Goal: Information Seeking & Learning: Learn about a topic

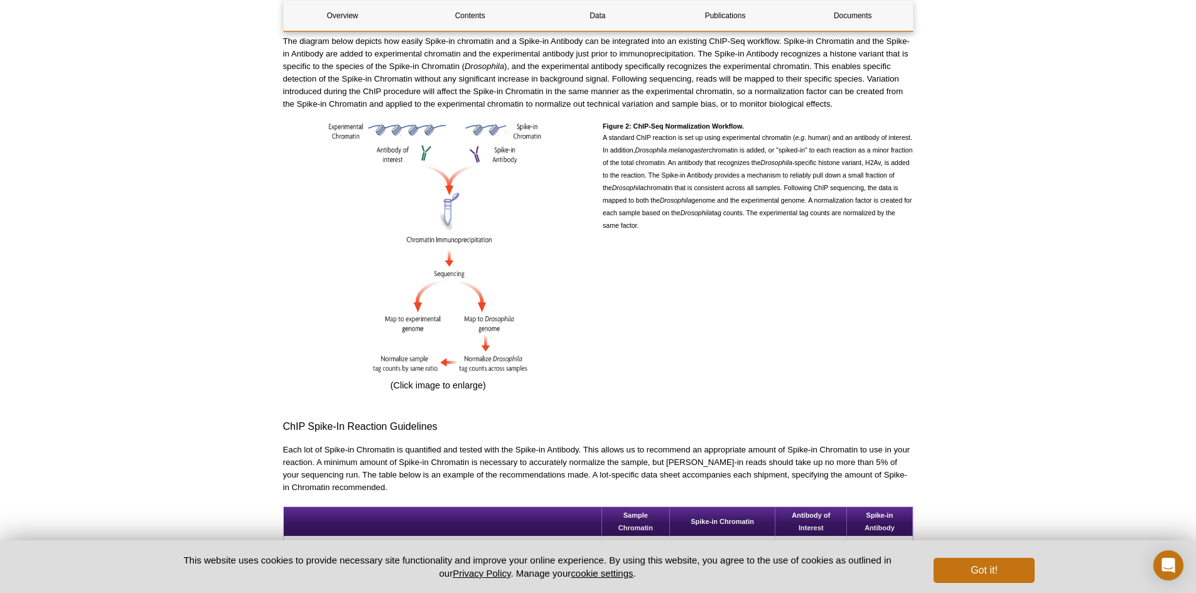
scroll to position [639, 0]
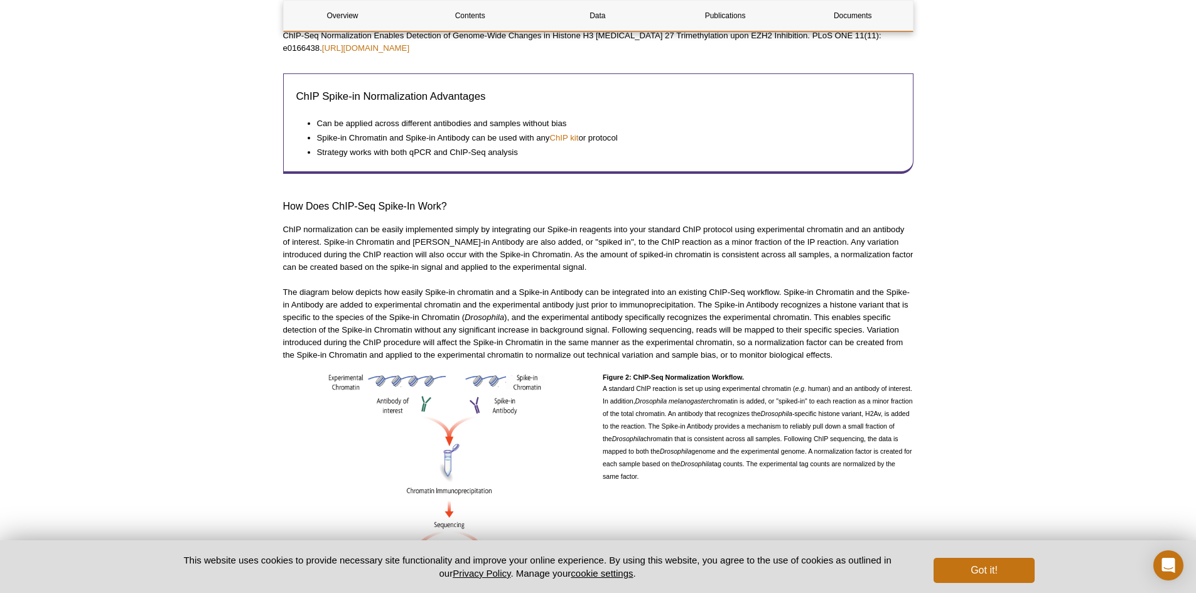
click at [581, 315] on p "The diagram below depicts how easily Spike-in chromatin and a Spike-in Antibody…" at bounding box center [598, 323] width 630 height 75
click at [580, 327] on p "The diagram below depicts how easily Spike-in chromatin and a Spike-in Antibody…" at bounding box center [598, 323] width 630 height 75
click at [587, 312] on p "The diagram below depicts how easily Spike-in chromatin and a Spike-in Antibody…" at bounding box center [598, 323] width 630 height 75
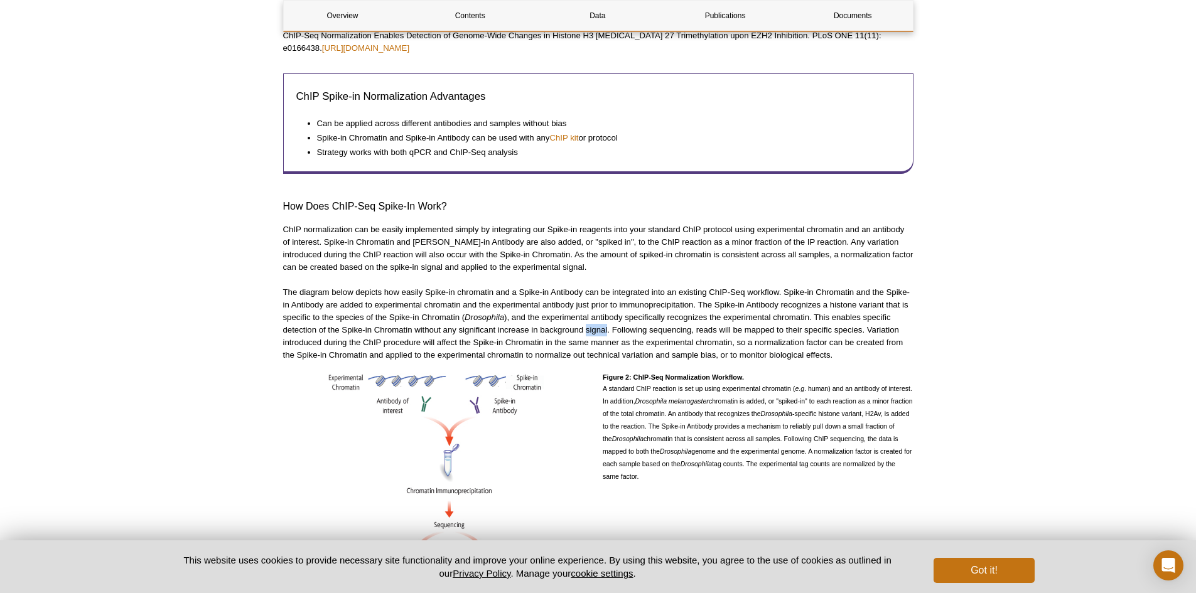
click at [587, 312] on p "The diagram below depicts how easily Spike-in chromatin and a Spike-in Antibody…" at bounding box center [598, 323] width 630 height 75
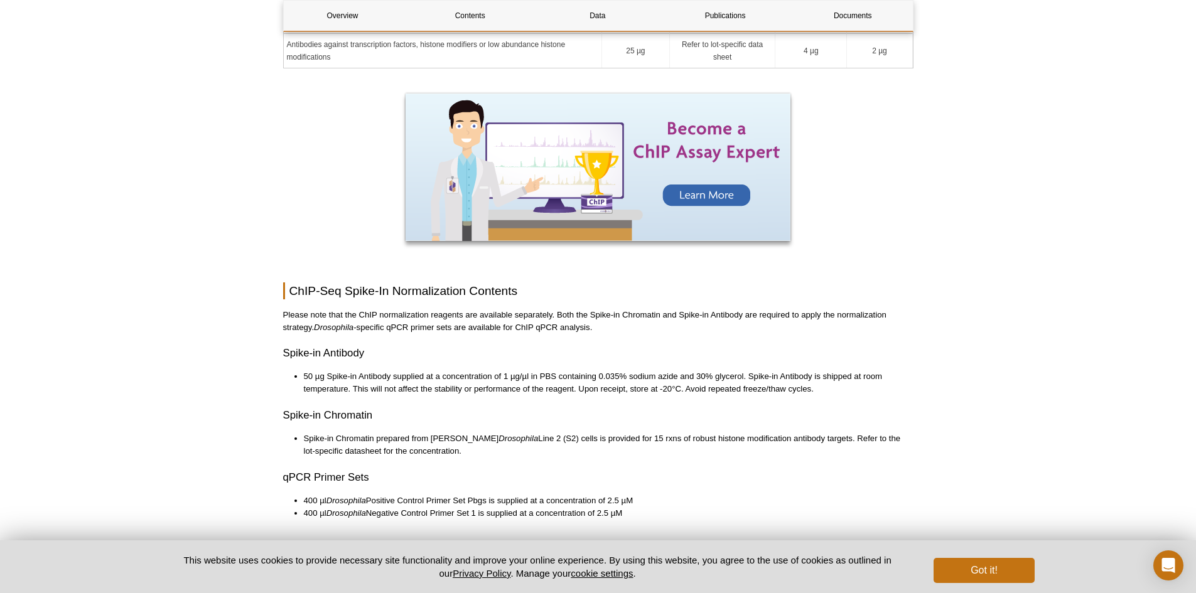
scroll to position [1581, 0]
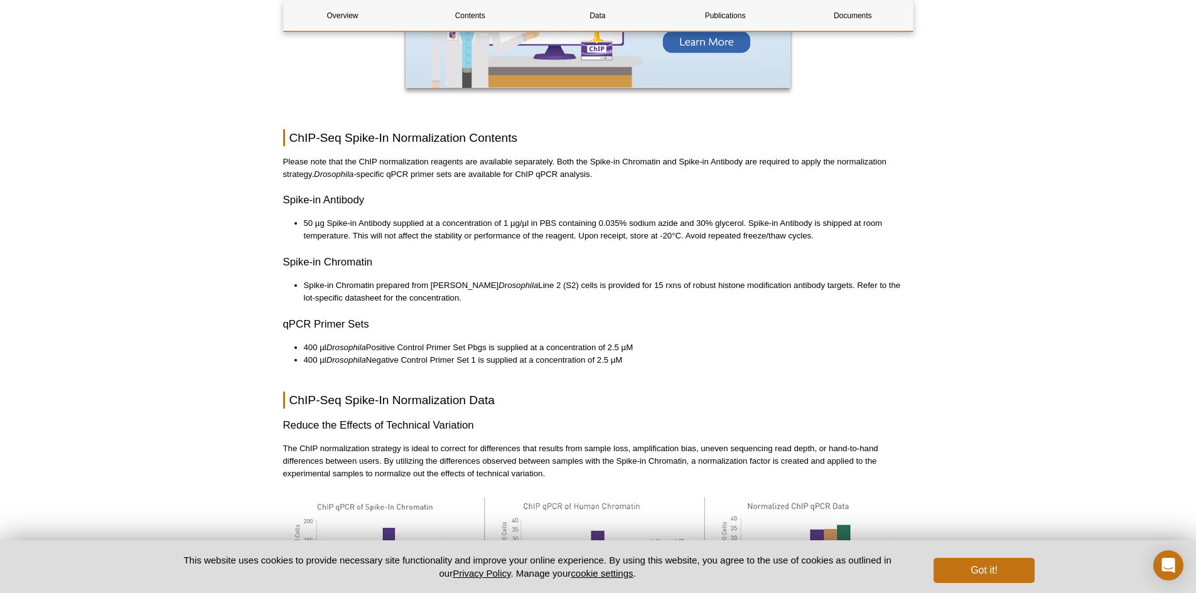
click at [587, 317] on h3 "qPCR Primer Sets" at bounding box center [598, 324] width 630 height 15
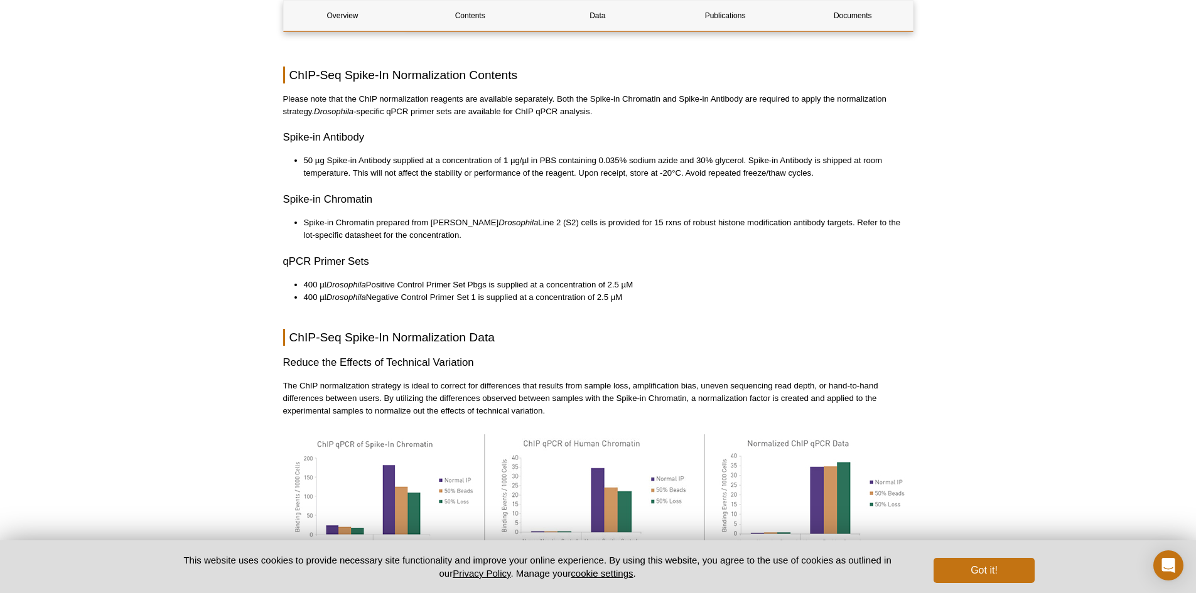
click at [587, 311] on div "Overview Contents Data Publications Documents ChIP-Seq Spike-In Normalization O…" at bounding box center [598, 92] width 630 height 3176
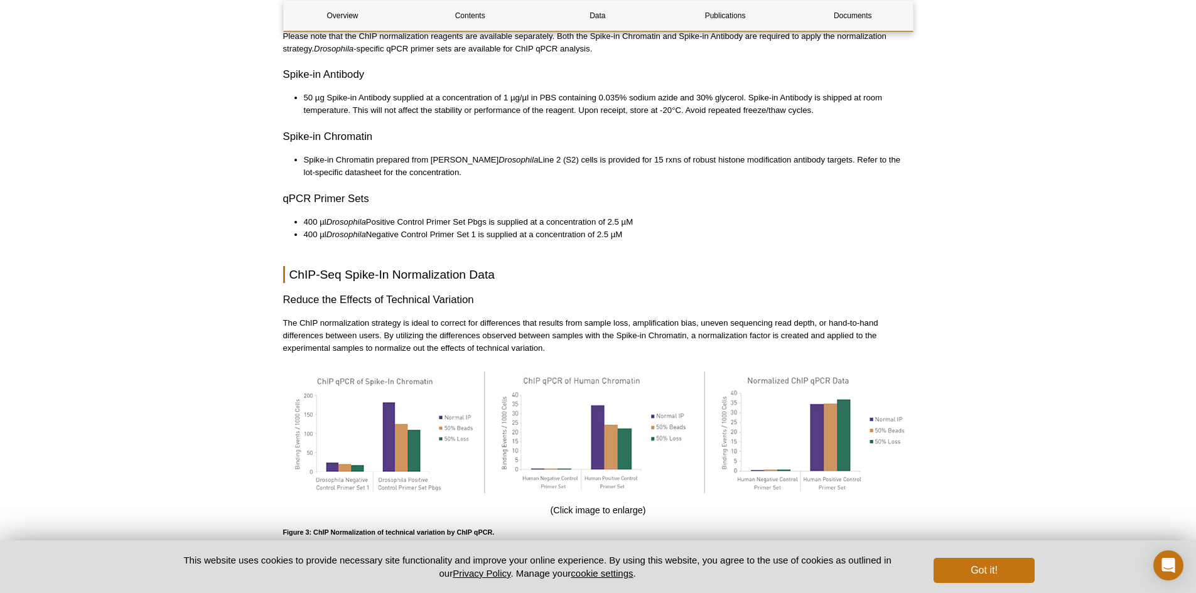
click at [587, 317] on p "The ChIP normalization strategy is ideal to correct for differences that result…" at bounding box center [598, 336] width 630 height 38
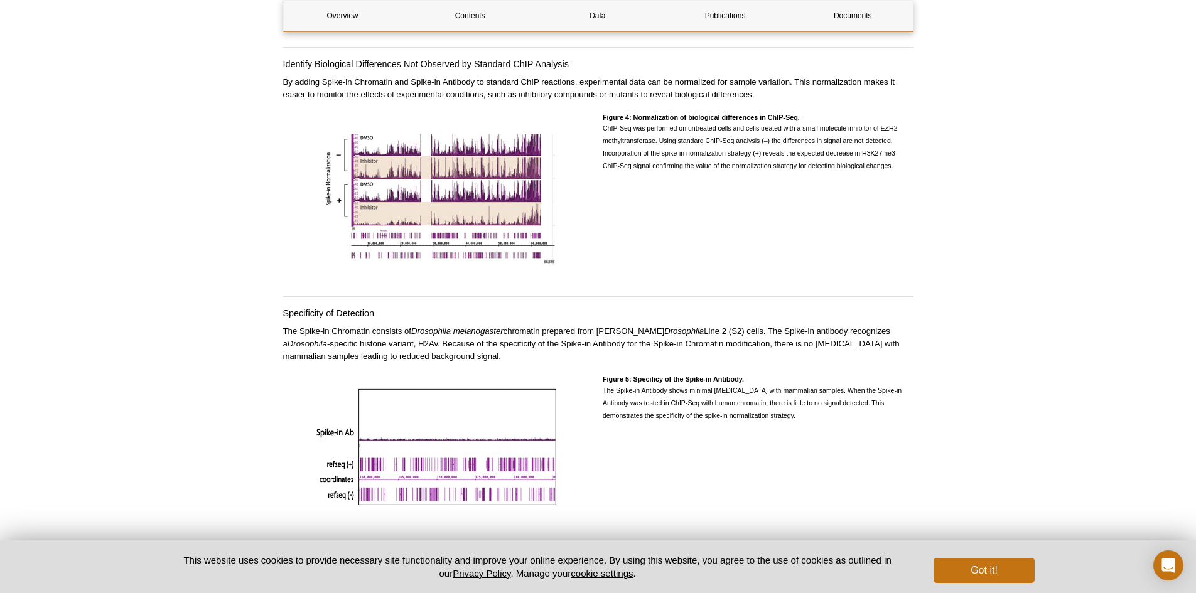
scroll to position [2649, 0]
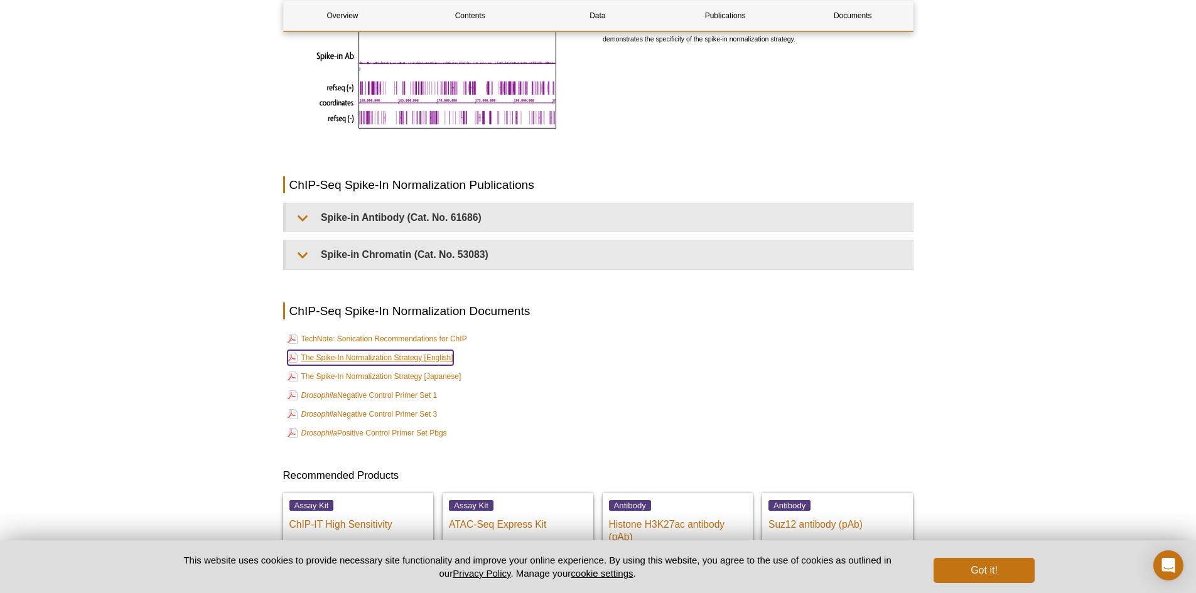
click at [435, 350] on link "The Spike-In Normalization Strategy [English]" at bounding box center [371, 357] width 166 height 15
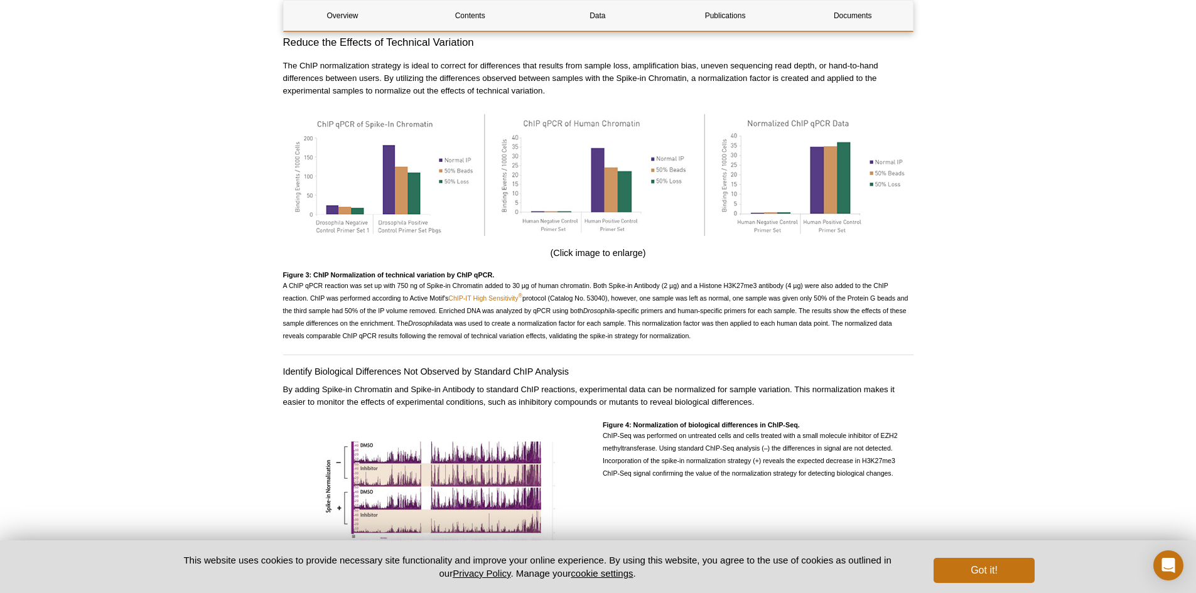
scroll to position [2146, 0]
